Goal: Task Accomplishment & Management: Manage account settings

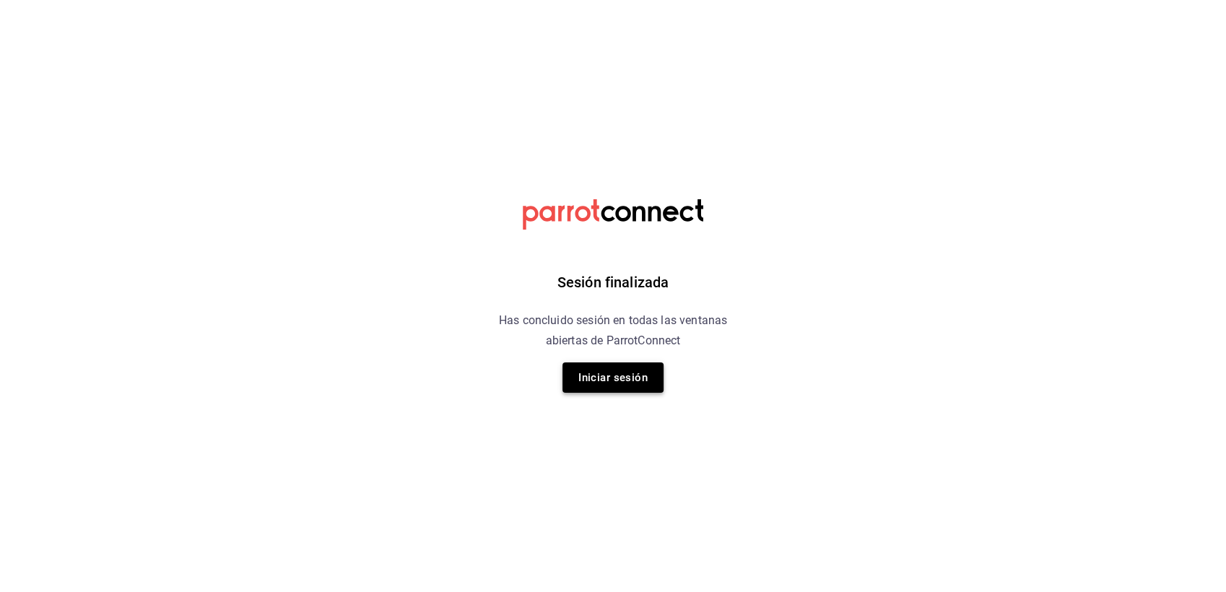
click at [629, 380] on button "Iniciar sesión" at bounding box center [612, 377] width 101 height 30
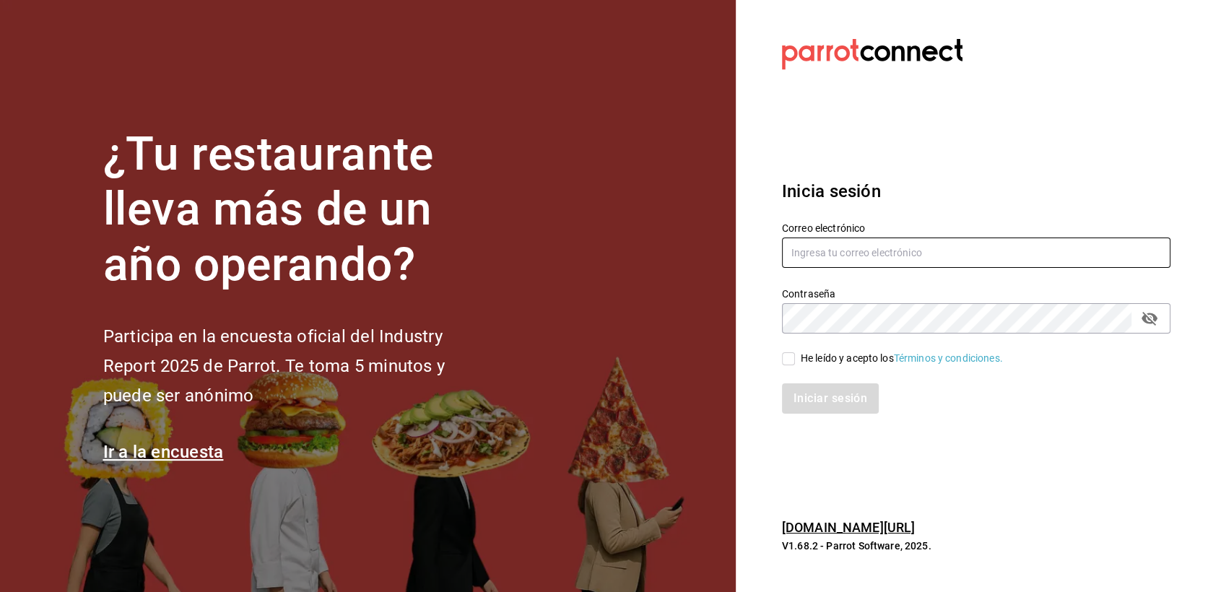
type input "paless9383@gmail.com"
click at [789, 360] on input "He leído y acepto los Términos y condiciones." at bounding box center [788, 358] width 13 height 13
checkbox input "true"
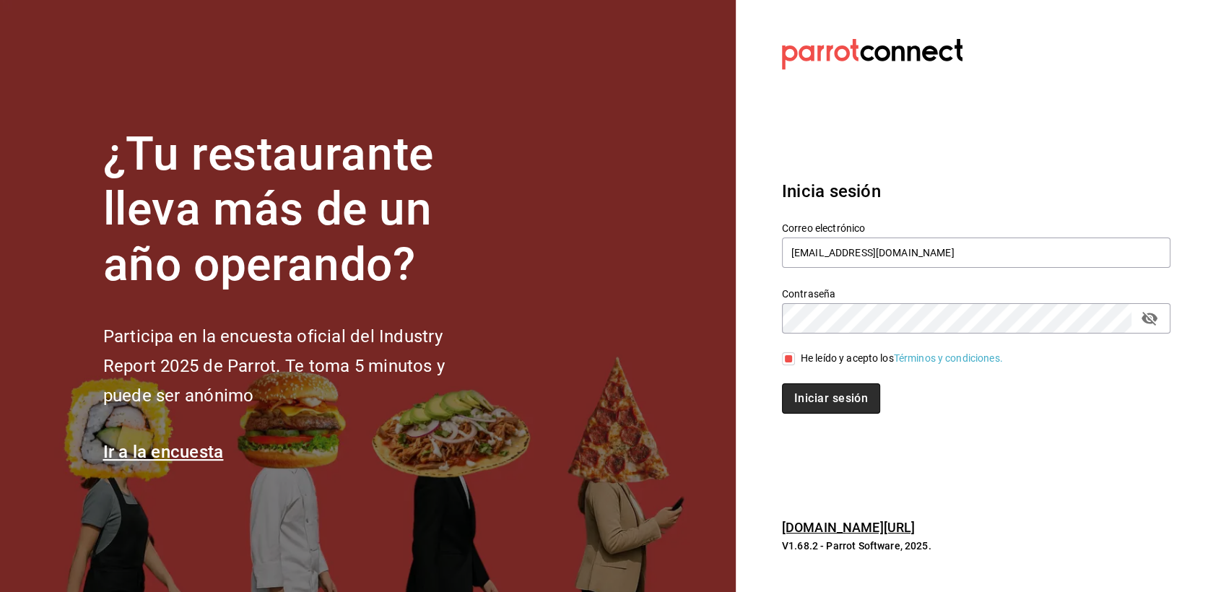
click at [808, 396] on button "Iniciar sesión" at bounding box center [831, 398] width 98 height 30
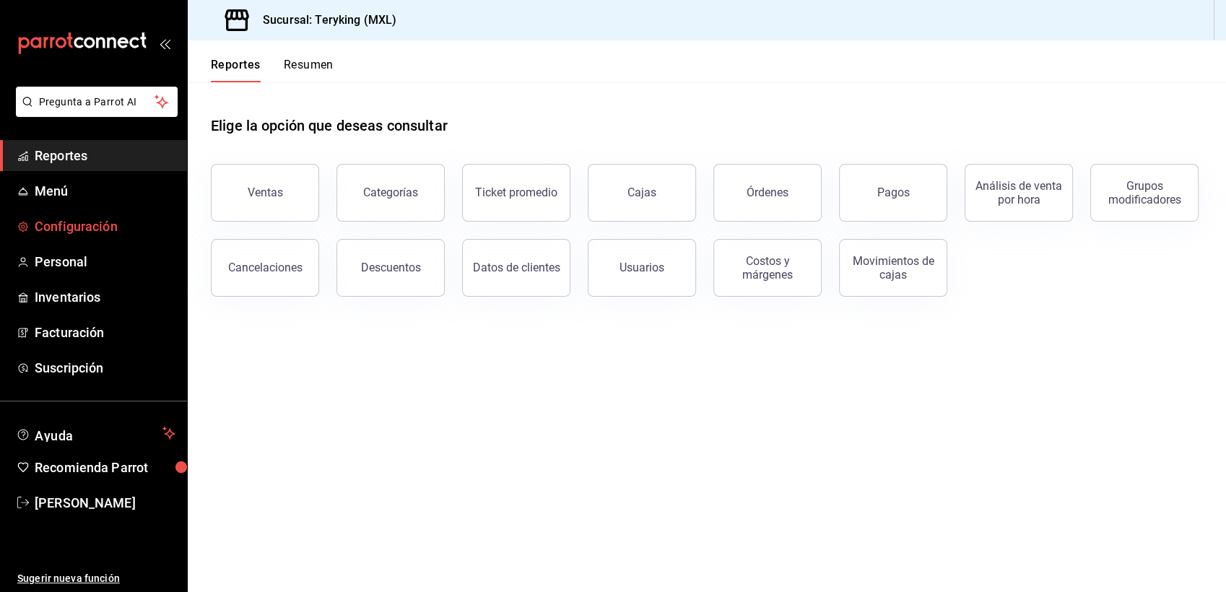
click at [69, 222] on span "Configuración" at bounding box center [105, 226] width 141 height 19
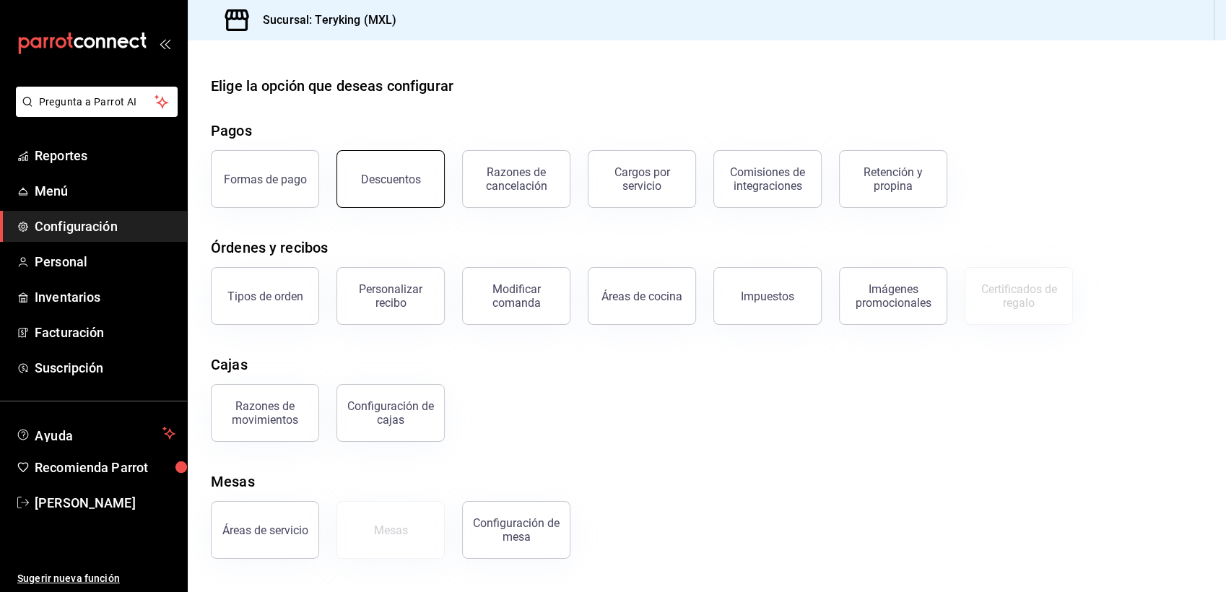
click at [416, 162] on button "Descuentos" at bounding box center [390, 179] width 108 height 58
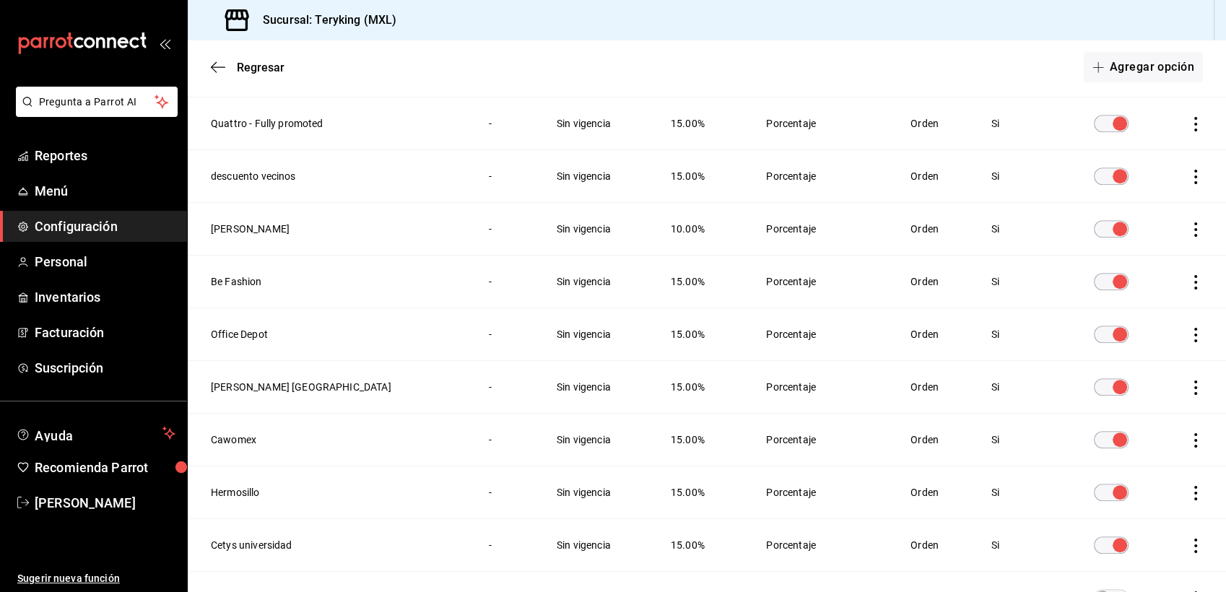
scroll to position [1086, 0]
